Goal: Find contact information: Find contact information

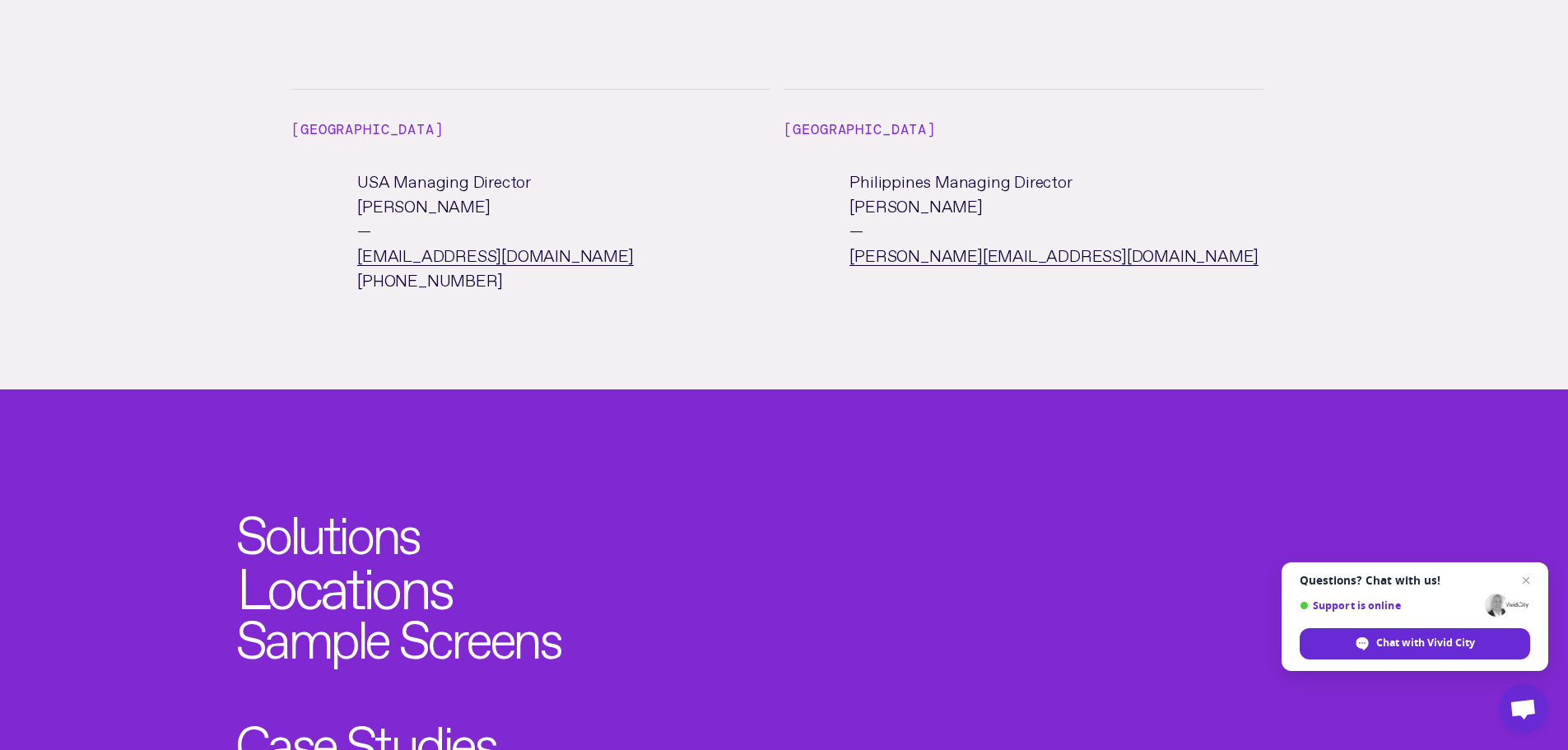
click at [401, 551] on link "Locations" at bounding box center [344, 580] width 215 height 57
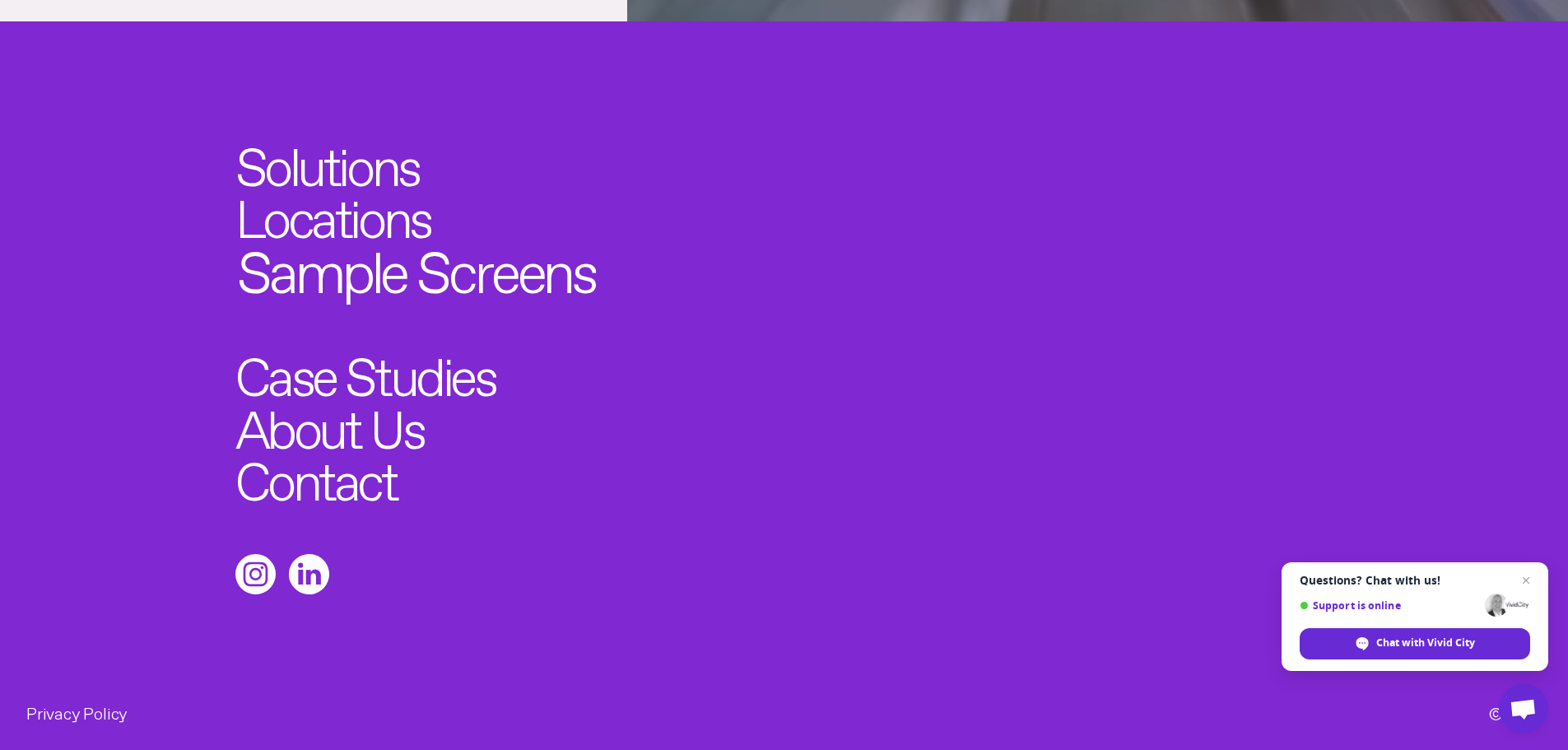
scroll to position [6077, 0]
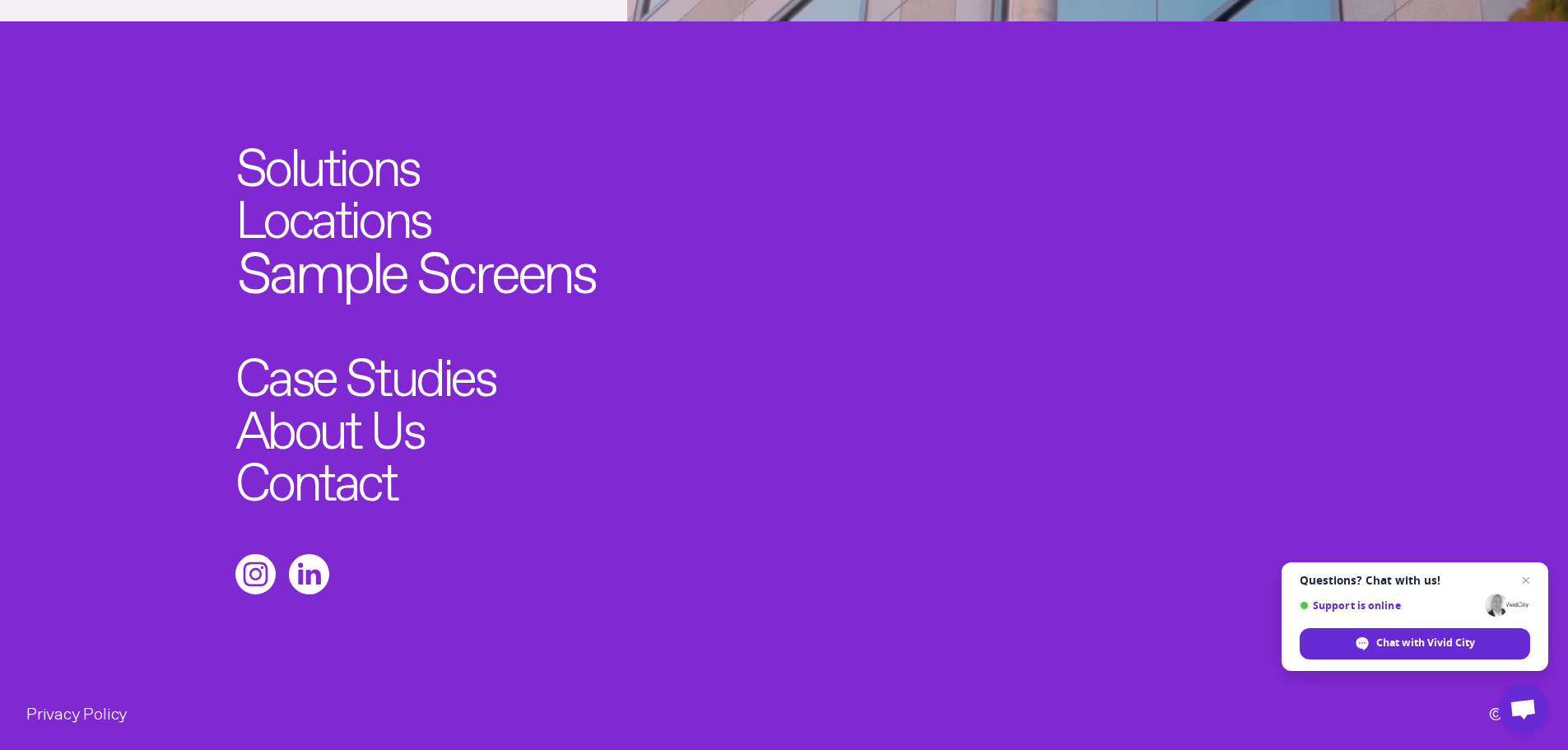
click at [309, 236] on link "Sample Screens" at bounding box center [416, 265] width 358 height 57
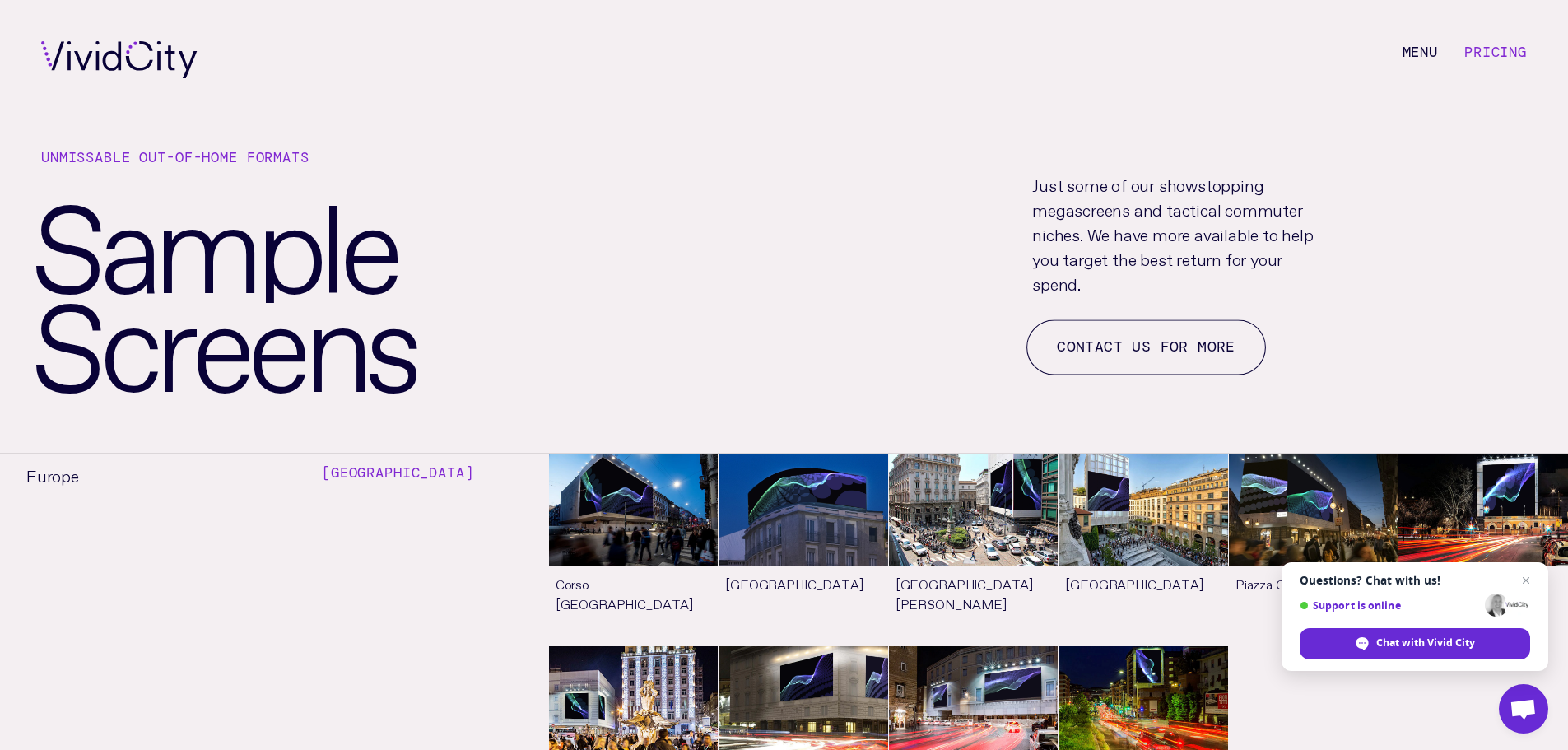
click at [1098, 351] on link "Contact us for more" at bounding box center [1146, 348] width 239 height 55
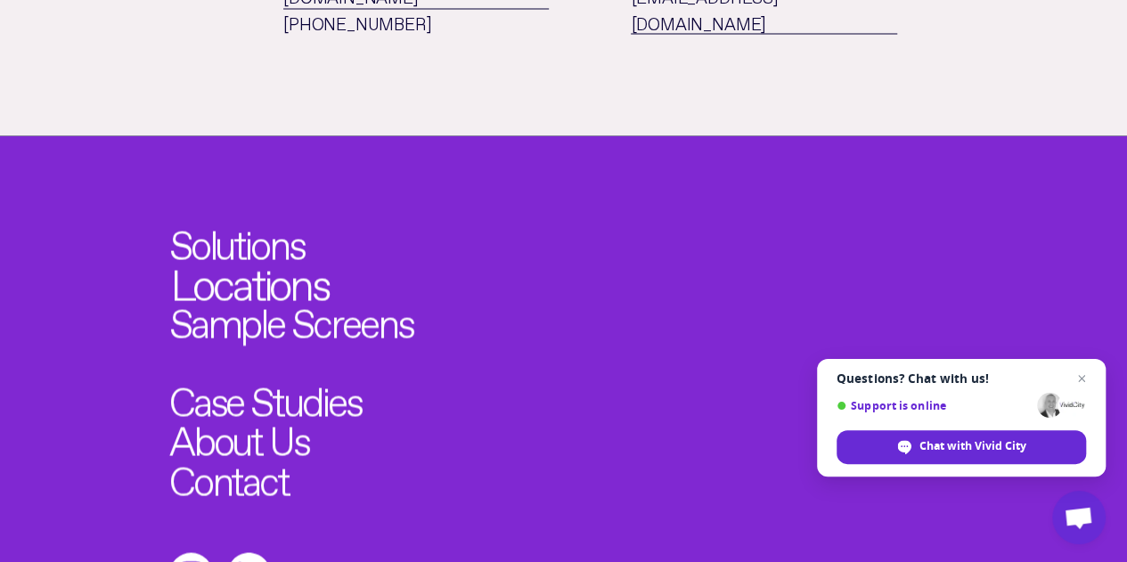
scroll to position [1669, 0]
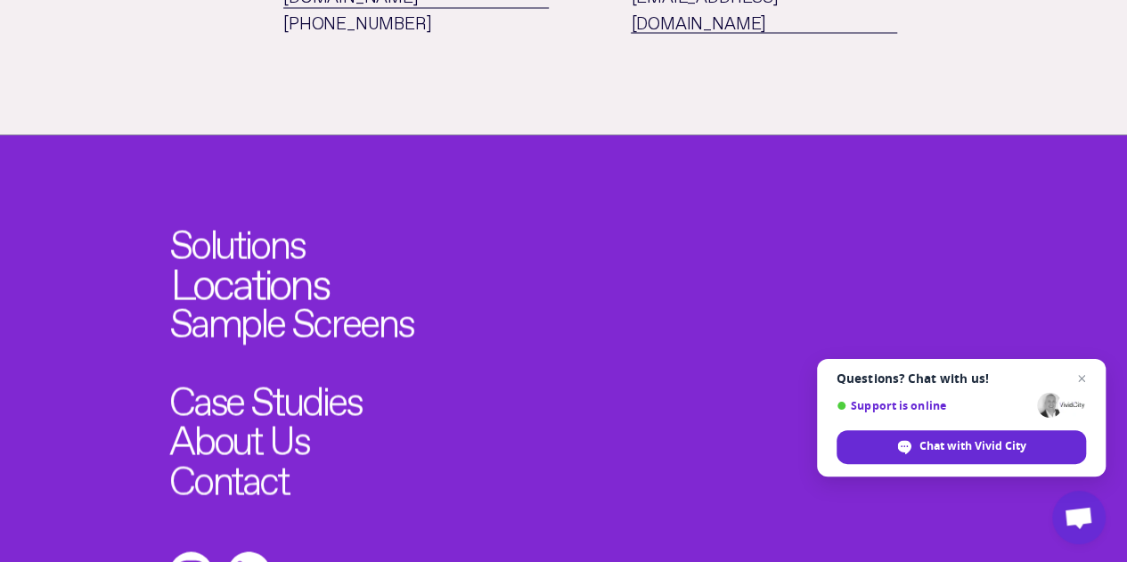
click at [217, 257] on link "Locations" at bounding box center [249, 279] width 159 height 44
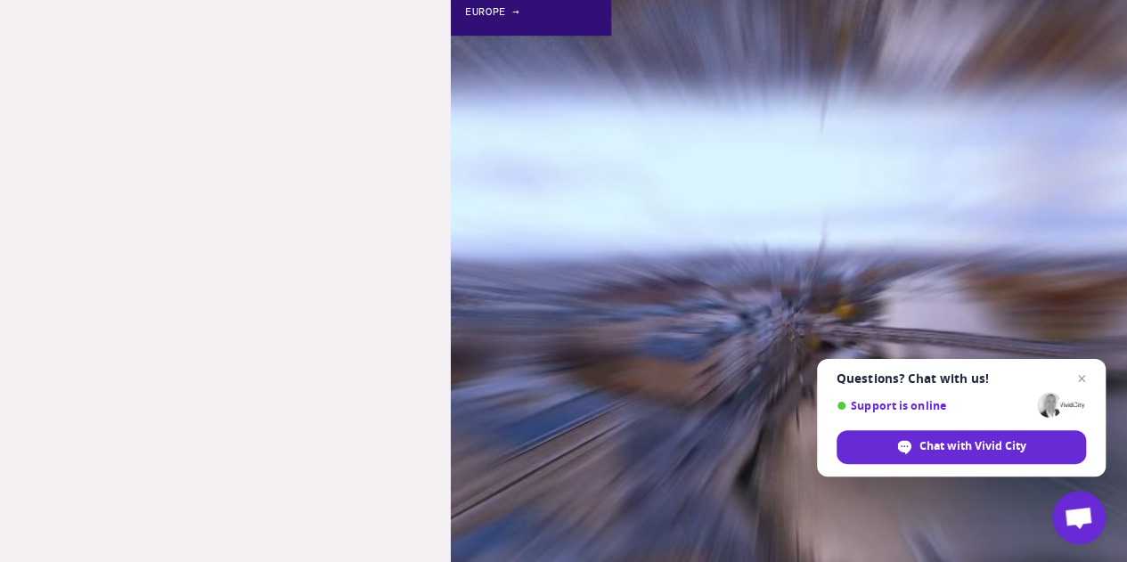
scroll to position [435, 0]
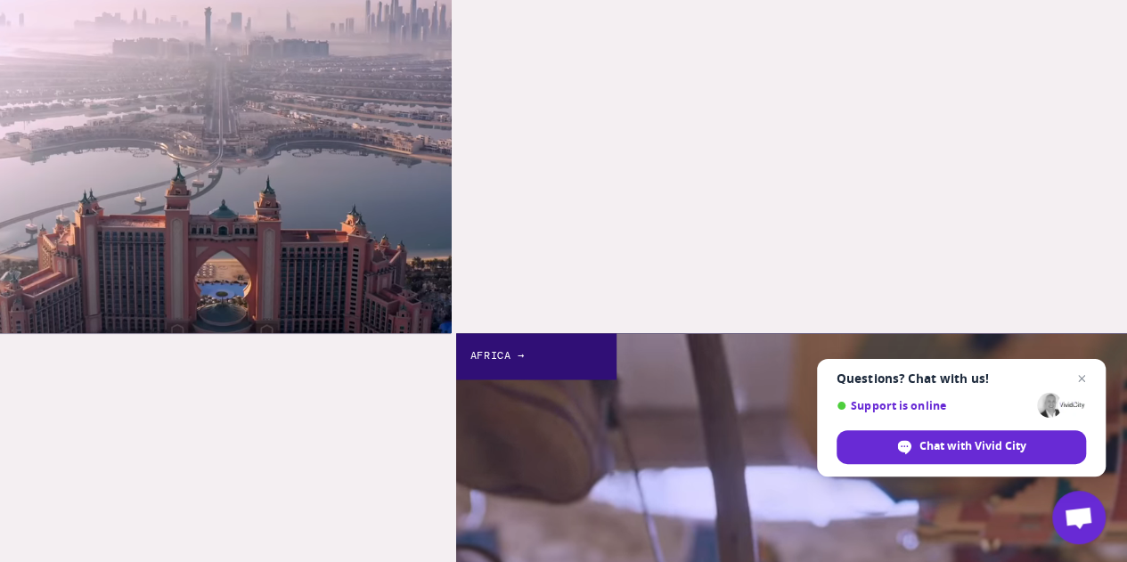
click at [217, 114] on link "MENA →" at bounding box center [225, 107] width 451 height 451
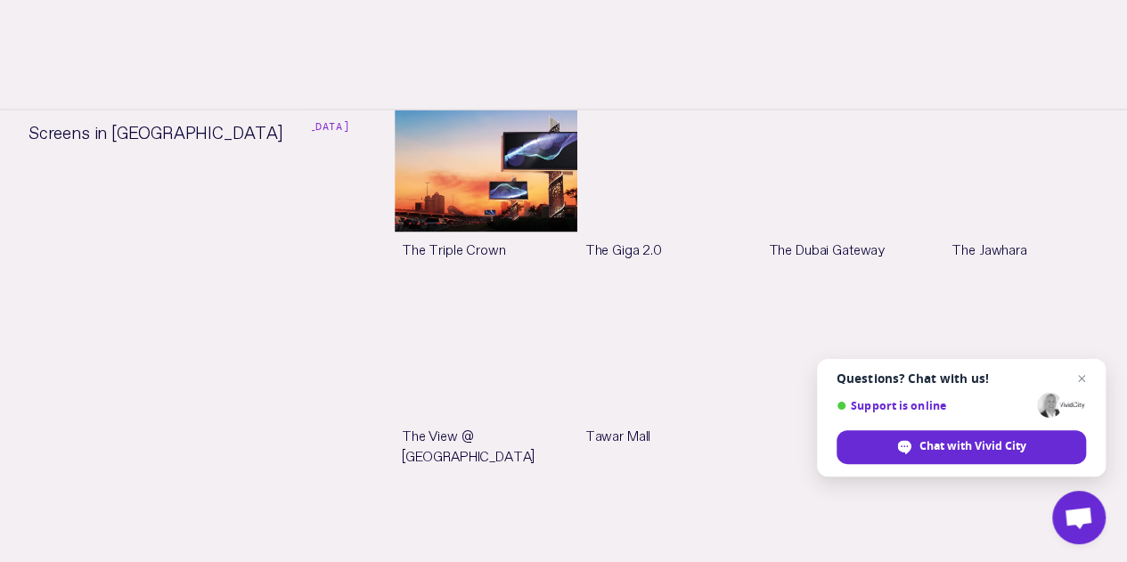
scroll to position [1296, 0]
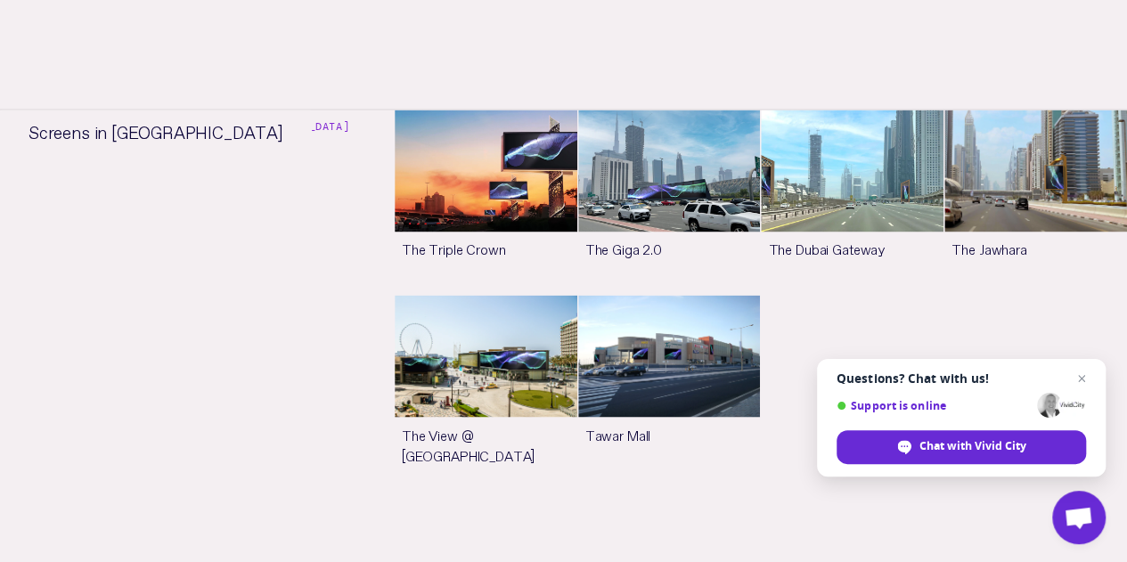
click at [298, 119] on h4 "[GEOGRAPHIC_DATA]" at bounding box center [287, 127] width 124 height 17
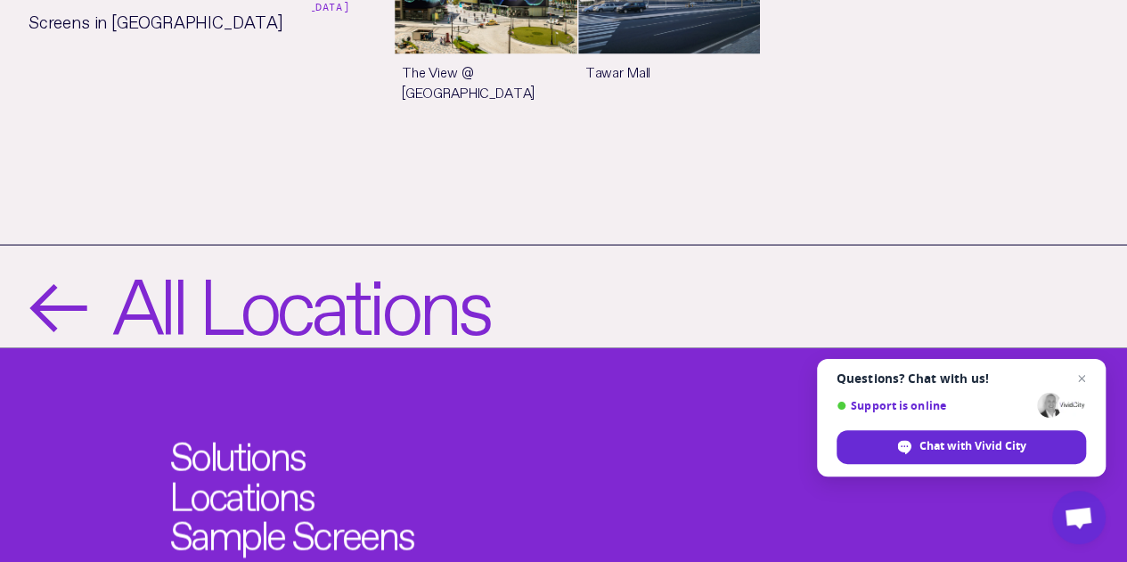
click at [234, 259] on span "All Locations" at bounding box center [300, 296] width 377 height 74
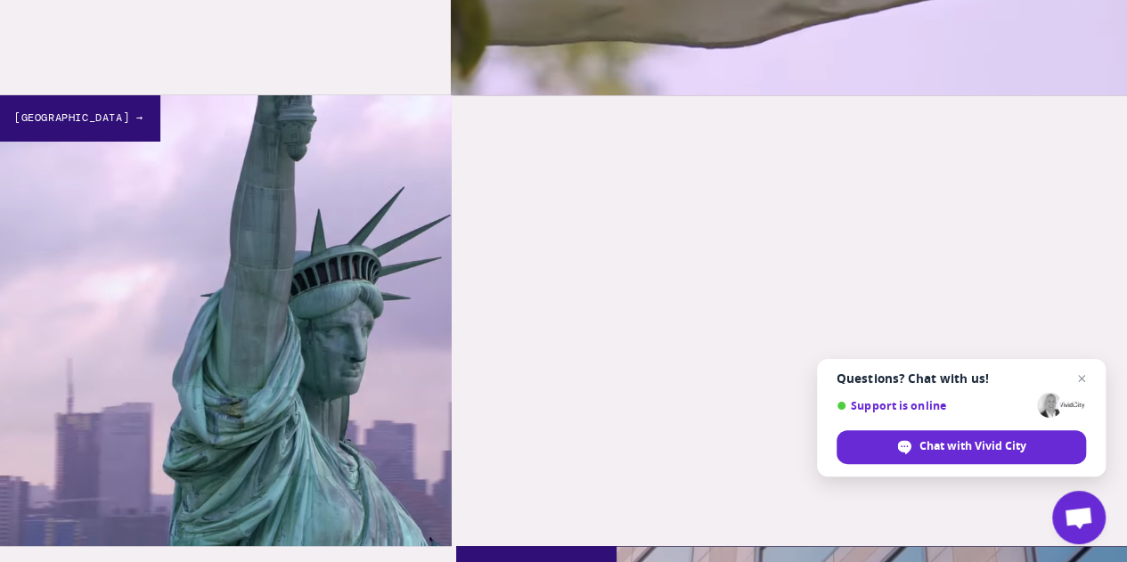
click at [337, 307] on link "[GEOGRAPHIC_DATA] →" at bounding box center [225, 320] width 451 height 451
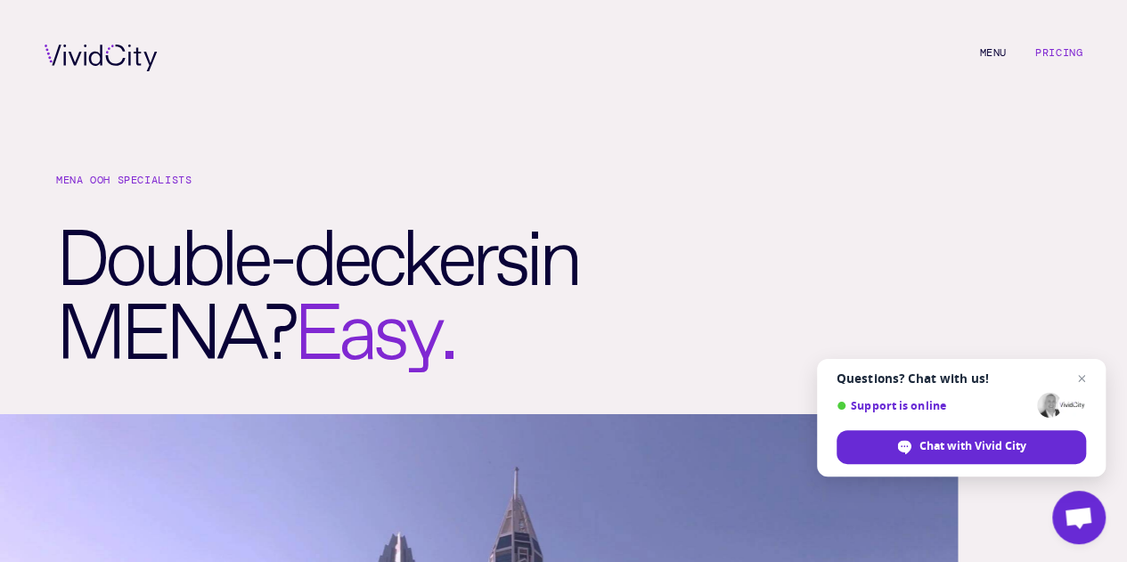
scroll to position [1659, 0]
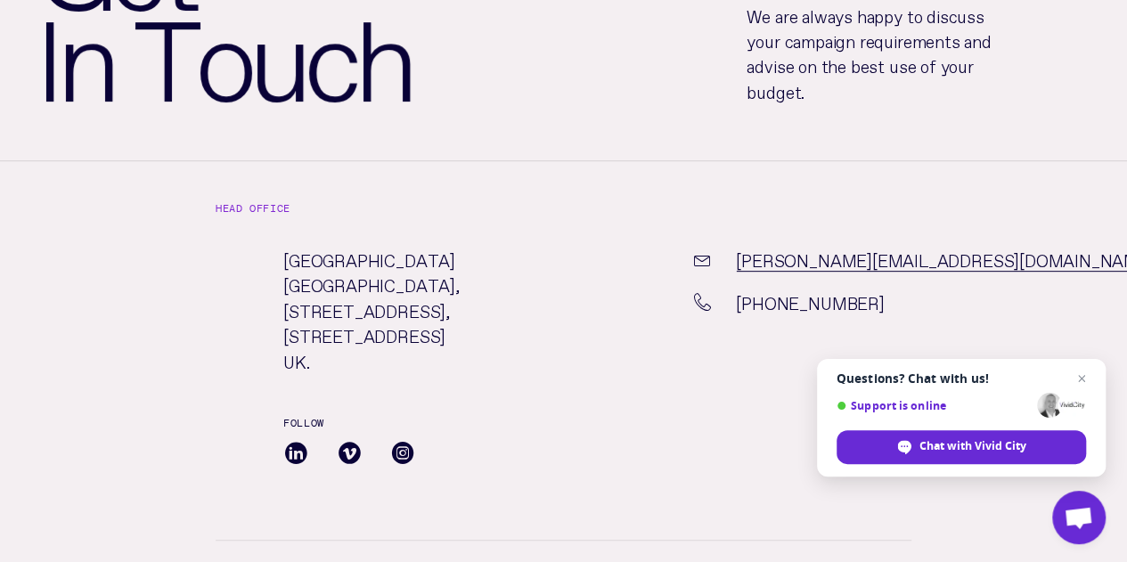
scroll to position [263, 0]
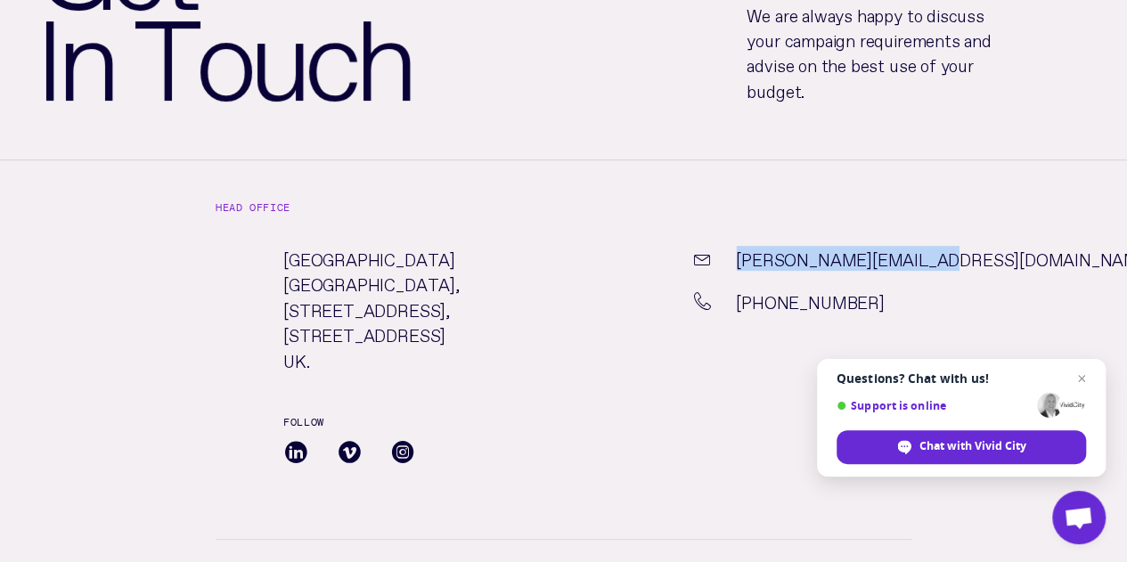
drag, startPoint x: 898, startPoint y: 265, endPoint x: 733, endPoint y: 268, distance: 164.9
click at [733, 268] on div "[PERSON_NAME][EMAIL_ADDRESS][DOMAIN_NAME]" at bounding box center [803, 267] width 269 height 43
copy link "[PERSON_NAME][EMAIL_ADDRESS][DOMAIN_NAME]"
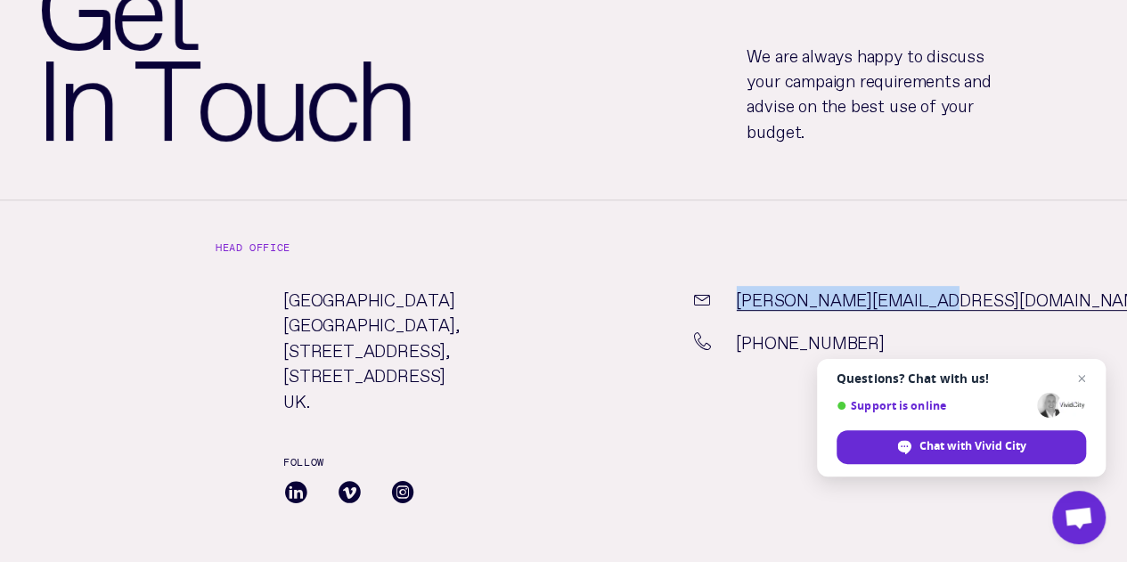
scroll to position [222, 0]
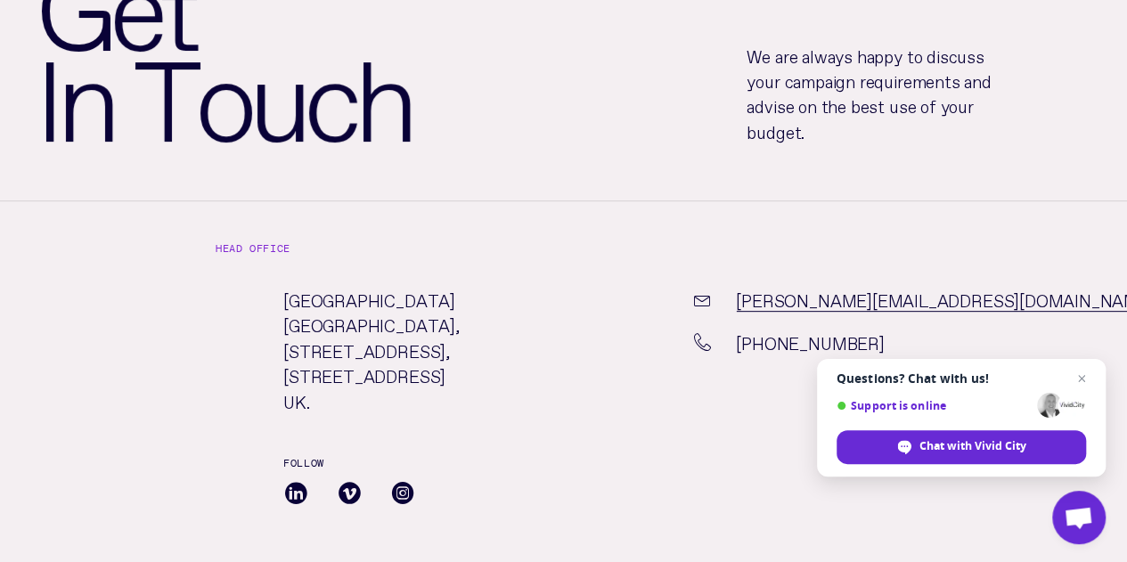
click at [827, 110] on p "We are always happy to discuss your campaign requirements and advise on the bes…" at bounding box center [879, 94] width 264 height 102
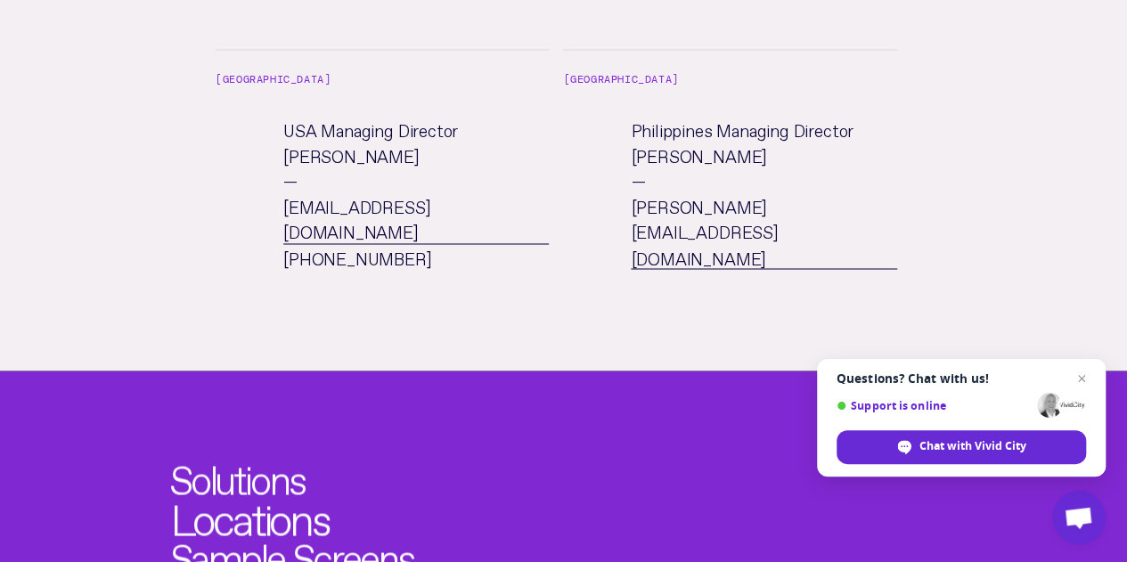
scroll to position [1434, 0]
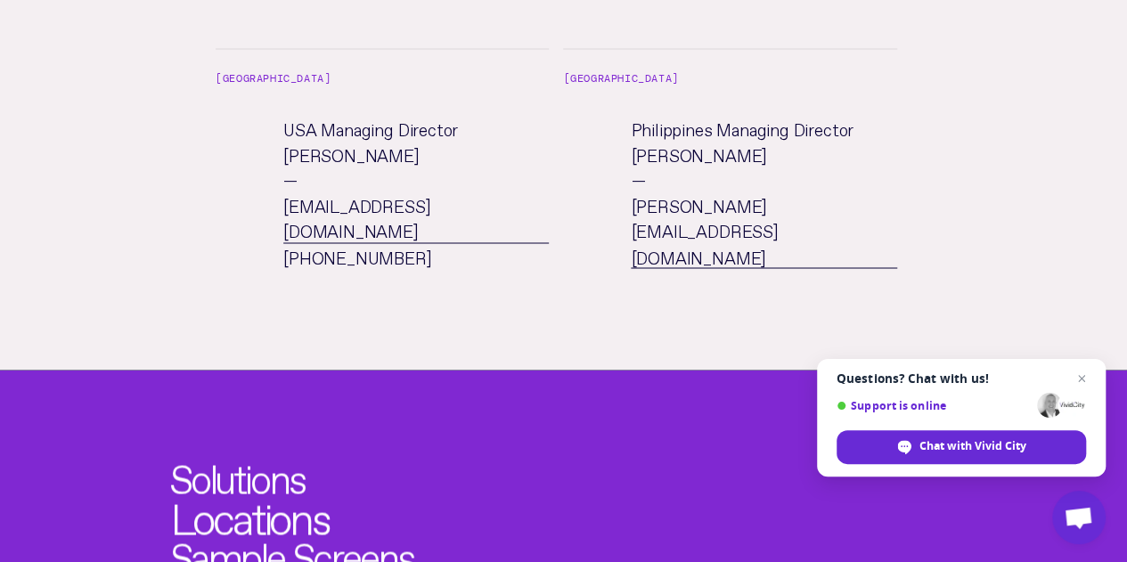
click at [271, 492] on link "Locations" at bounding box center [249, 514] width 159 height 44
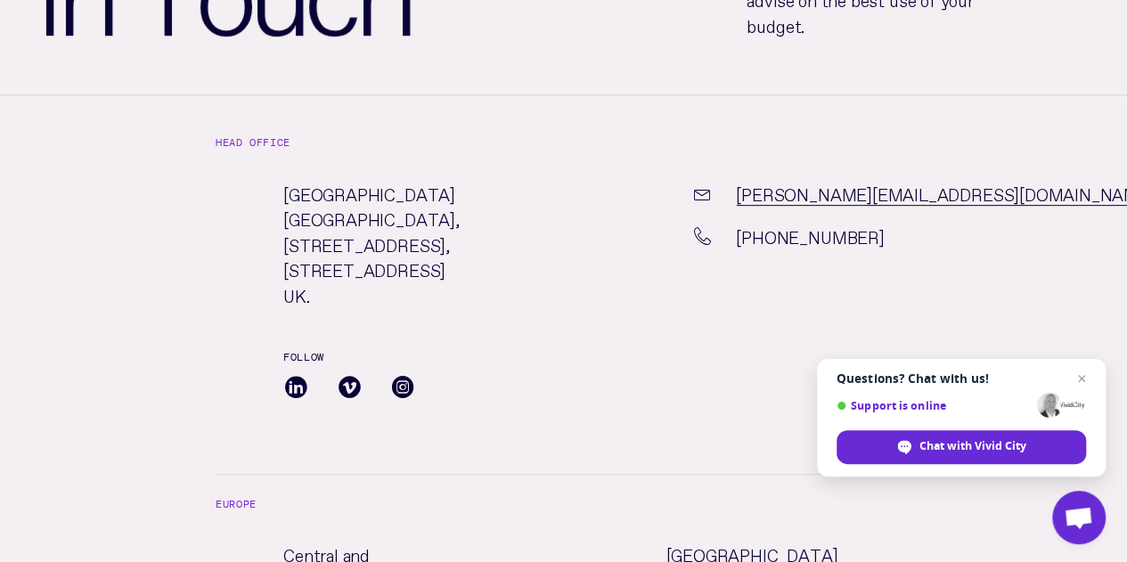
scroll to position [330, 0]
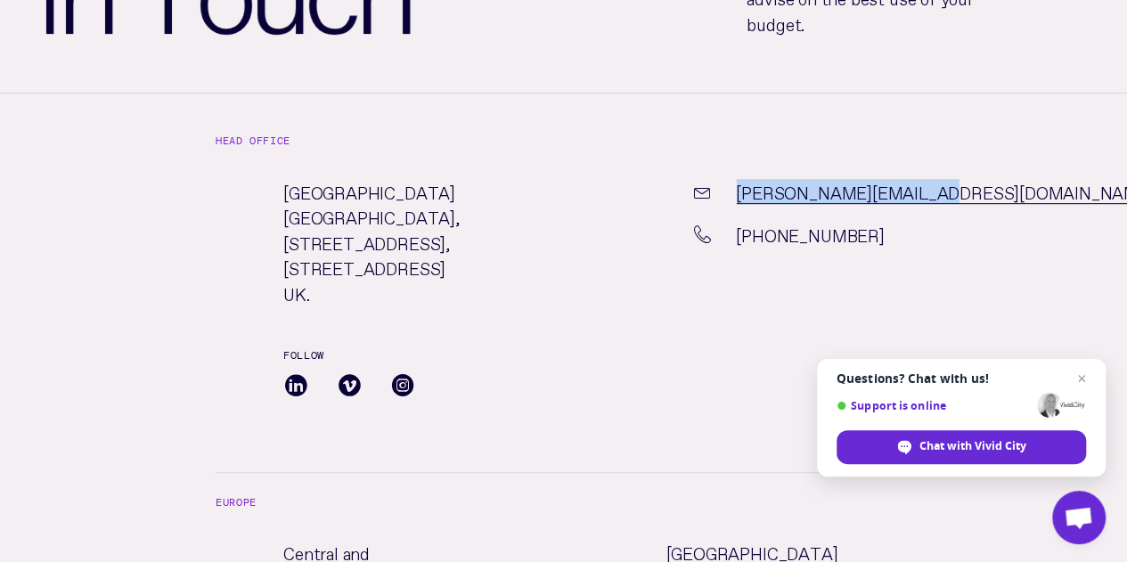
drag, startPoint x: 901, startPoint y: 197, endPoint x: 729, endPoint y: 200, distance: 172.0
click at [729, 200] on div "[PERSON_NAME][EMAIL_ADDRESS][DOMAIN_NAME]" at bounding box center [803, 200] width 269 height 43
copy div "[PERSON_NAME][EMAIL_ADDRESS][DOMAIN_NAME]"
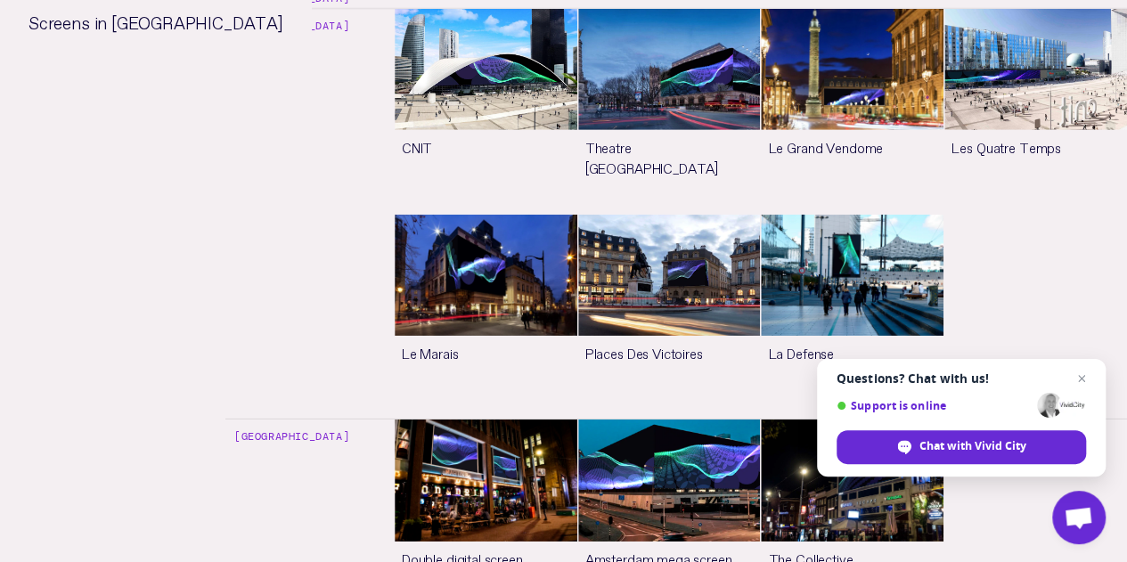
scroll to position [2671, 0]
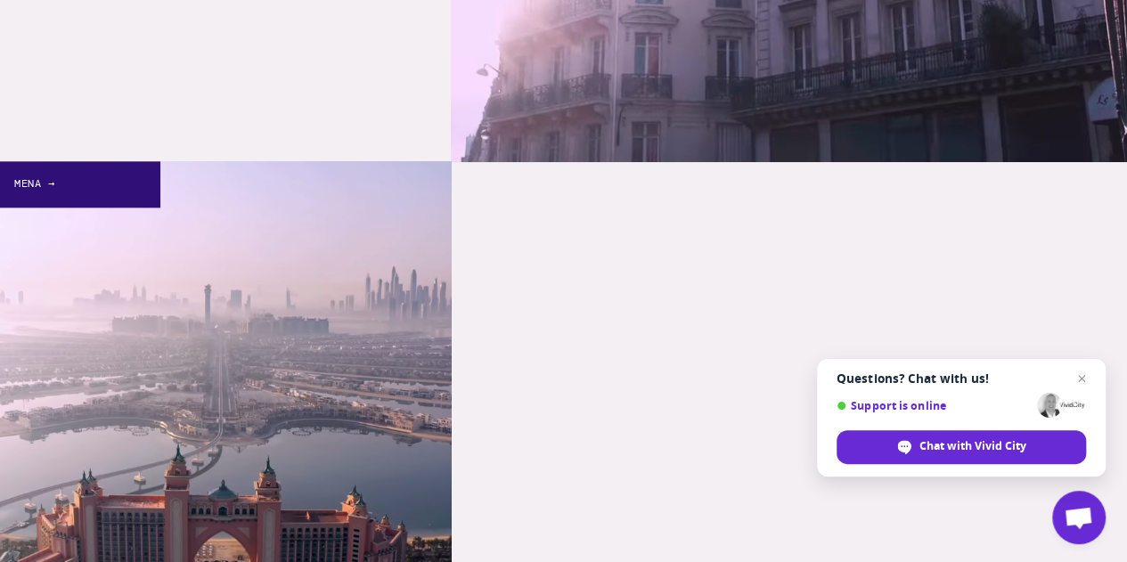
click at [249, 302] on link "MENA →" at bounding box center [225, 386] width 451 height 451
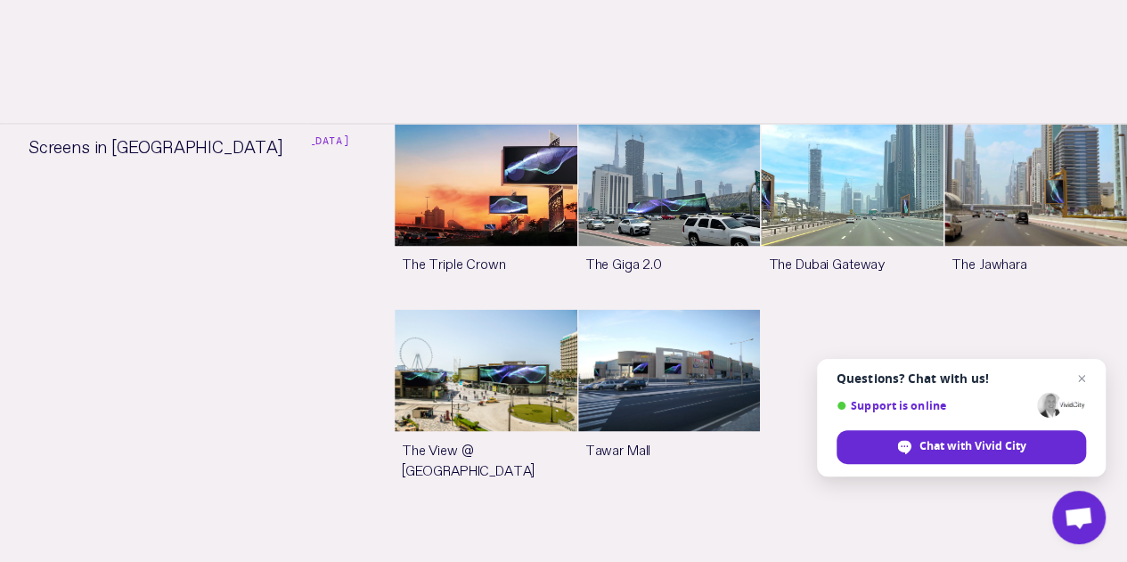
scroll to position [1280, 0]
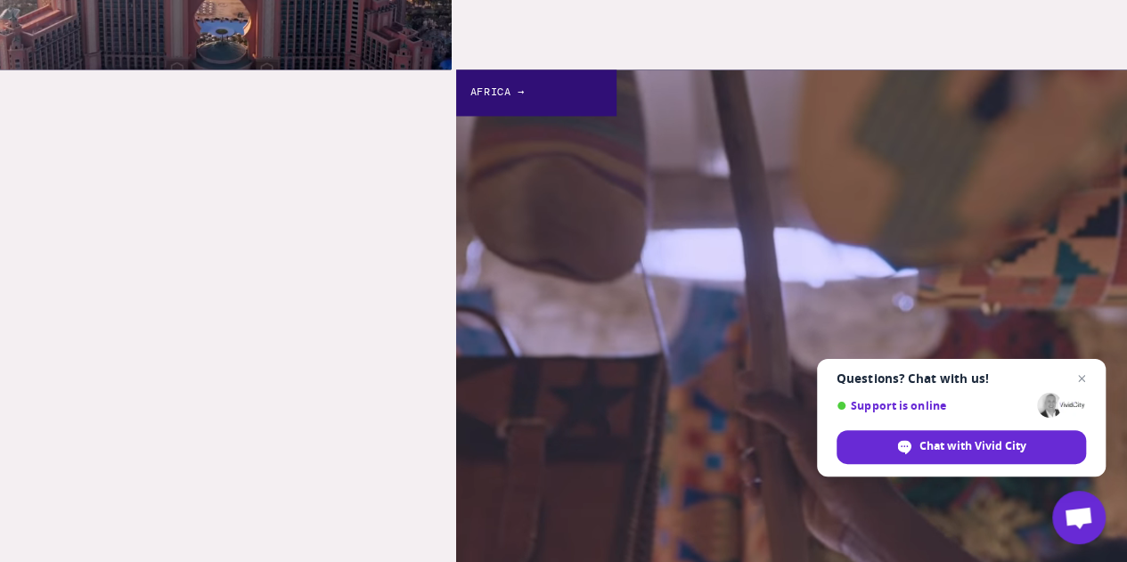
click at [630, 288] on link "Africa →" at bounding box center [794, 407] width 676 height 676
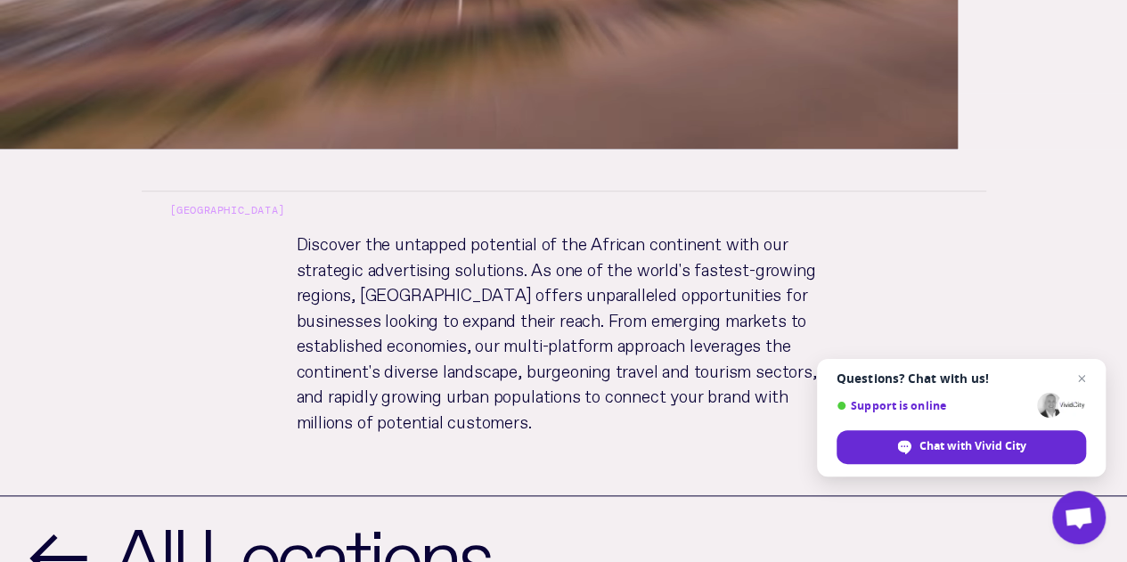
scroll to position [805, 0]
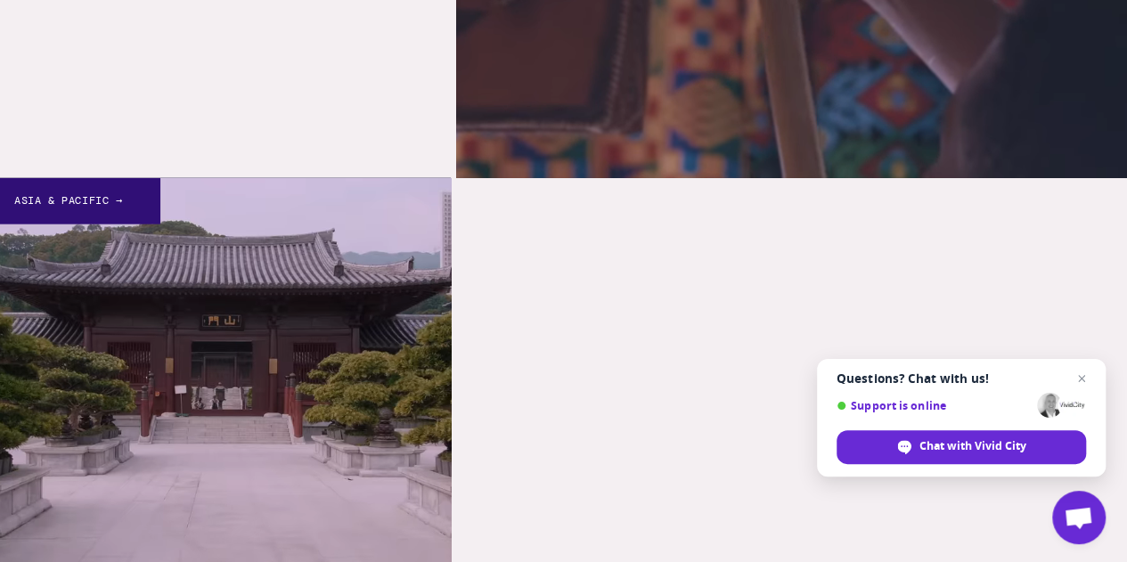
click at [233, 380] on link "Asia & Pacific →" at bounding box center [225, 403] width 451 height 451
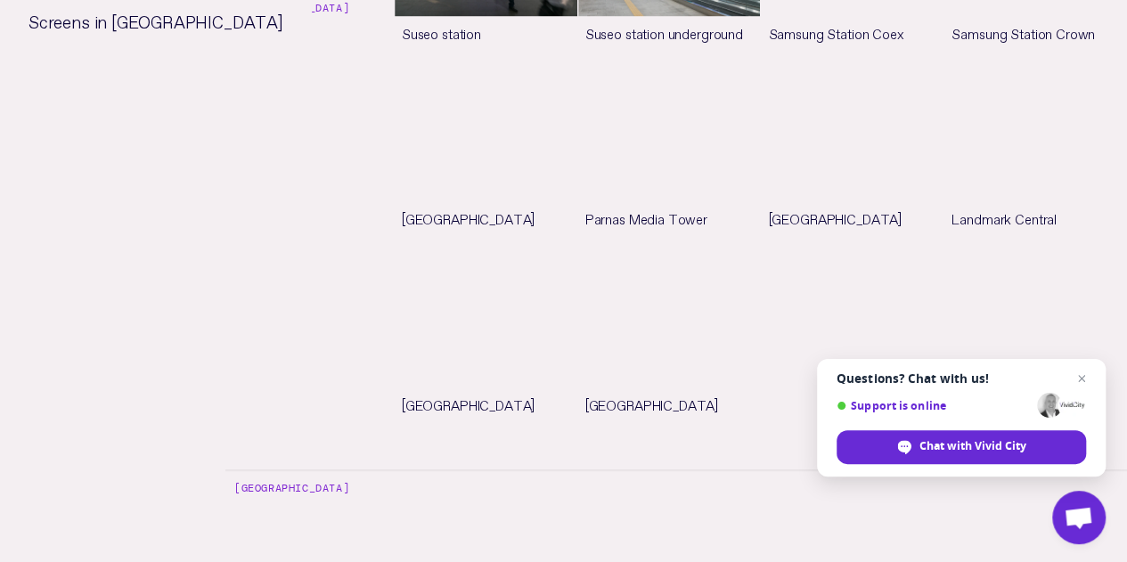
scroll to position [4763, 0]
